Goal: Find contact information: Find contact information

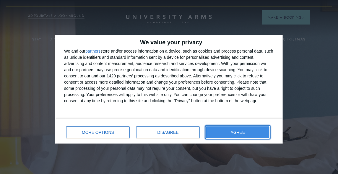
click at [242, 133] on span "AGREE" at bounding box center [238, 132] width 14 height 4
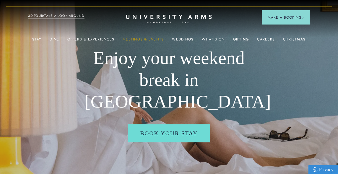
click at [131, 37] on link "Meetings & Events" at bounding box center [143, 41] width 41 height 8
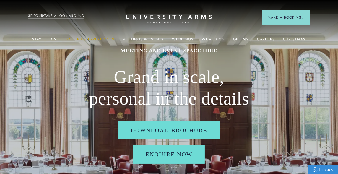
click at [91, 39] on link "Offers & Experiences" at bounding box center [90, 41] width 47 height 8
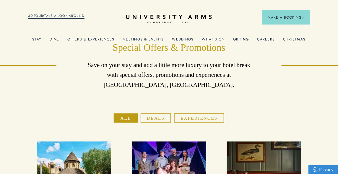
click at [211, 40] on link "What's On" at bounding box center [213, 41] width 23 height 8
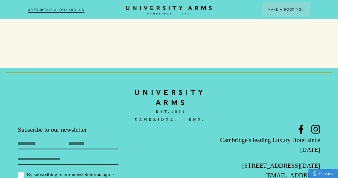
scroll to position [863, 0]
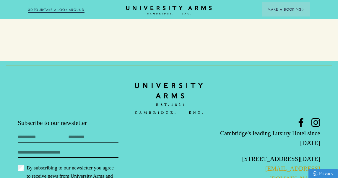
drag, startPoint x: 322, startPoint y: 133, endPoint x: 243, endPoint y: 134, distance: 79.1
click at [243, 134] on footer "Subscribe to our newsletter First Name Last Name Email By subscribing to our ne…" at bounding box center [169, 142] width 338 height 163
copy link "[EMAIL_ADDRESS][DOMAIN_NAME]"
